Goal: Task Accomplishment & Management: Manage account settings

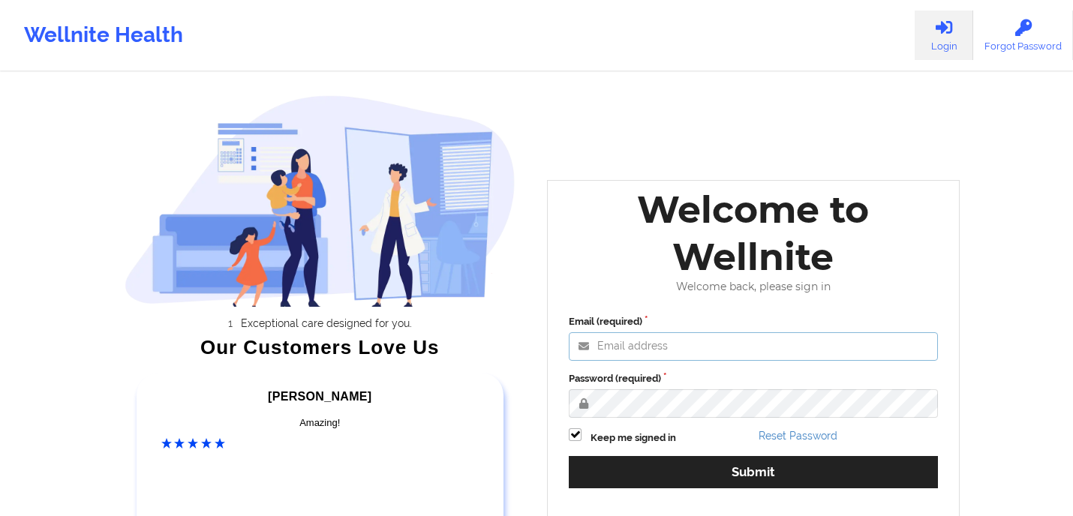
click at [654, 349] on input "Email (required)" at bounding box center [753, 346] width 369 height 29
type input "[EMAIL_ADDRESS][DOMAIN_NAME]"
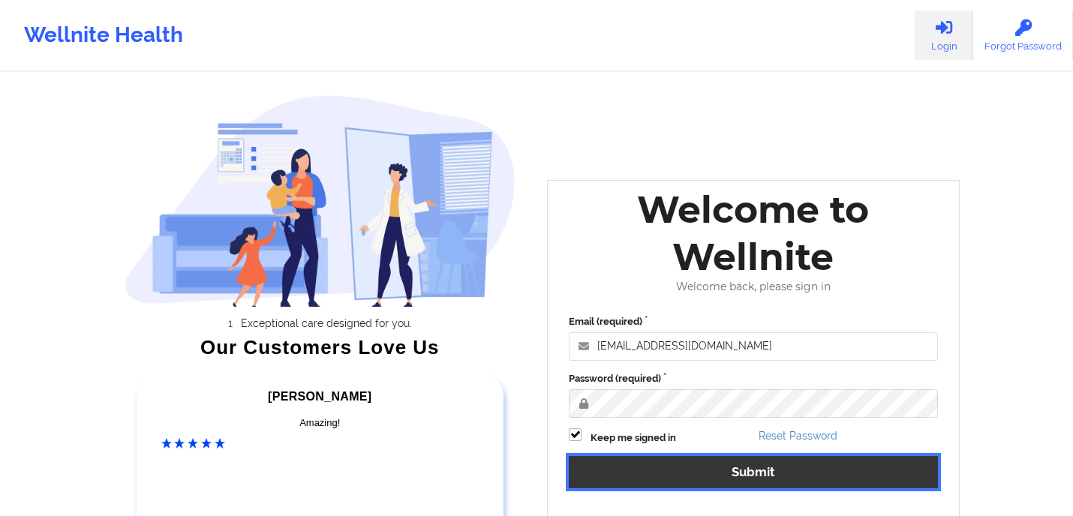
click at [687, 467] on button "Submit" at bounding box center [753, 472] width 369 height 32
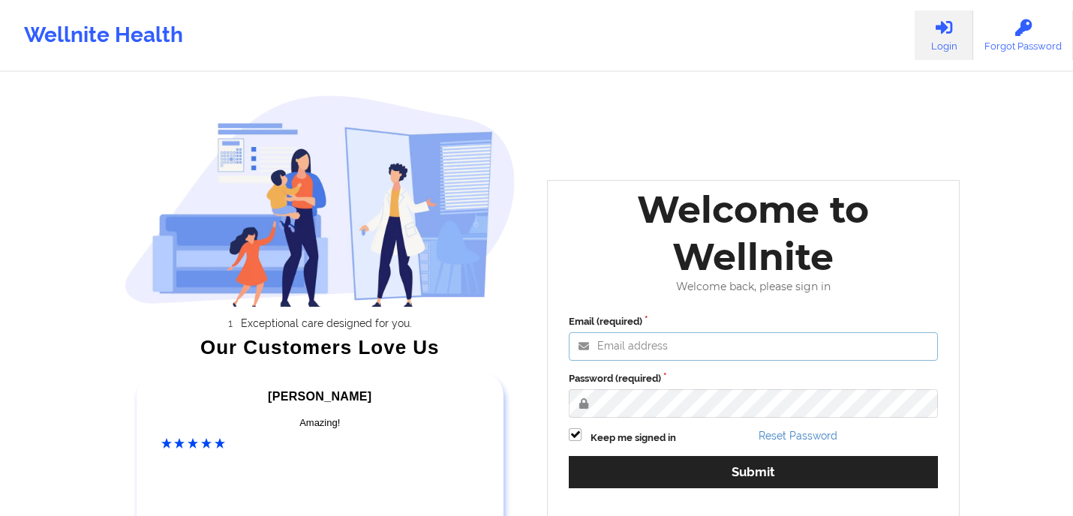
click at [664, 345] on input "Email (required)" at bounding box center [753, 346] width 369 height 29
type input "[EMAIL_ADDRESS][DOMAIN_NAME]"
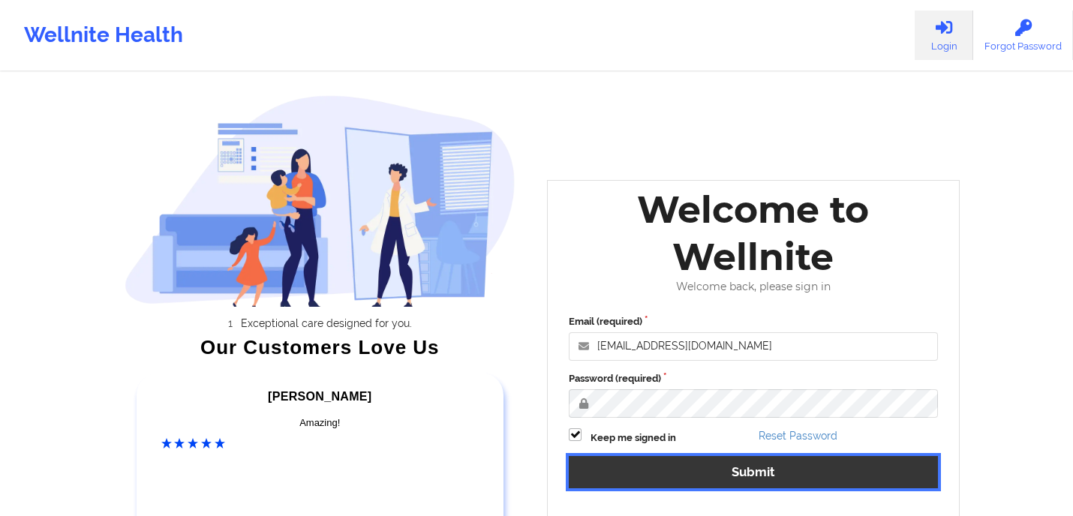
click at [674, 469] on button "Submit" at bounding box center [753, 472] width 369 height 32
